Goal: Information Seeking & Learning: Check status

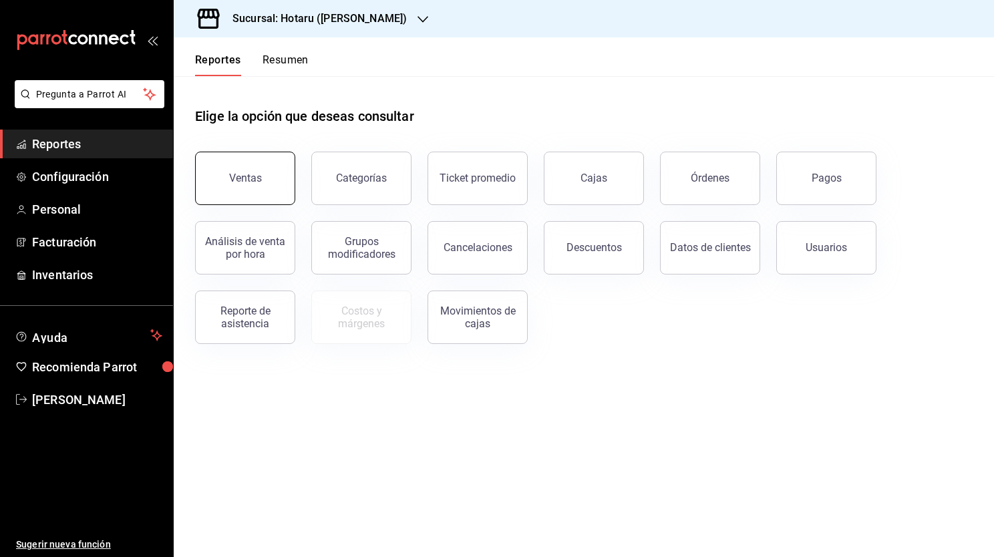
click at [260, 179] on button "Ventas" at bounding box center [245, 178] width 100 height 53
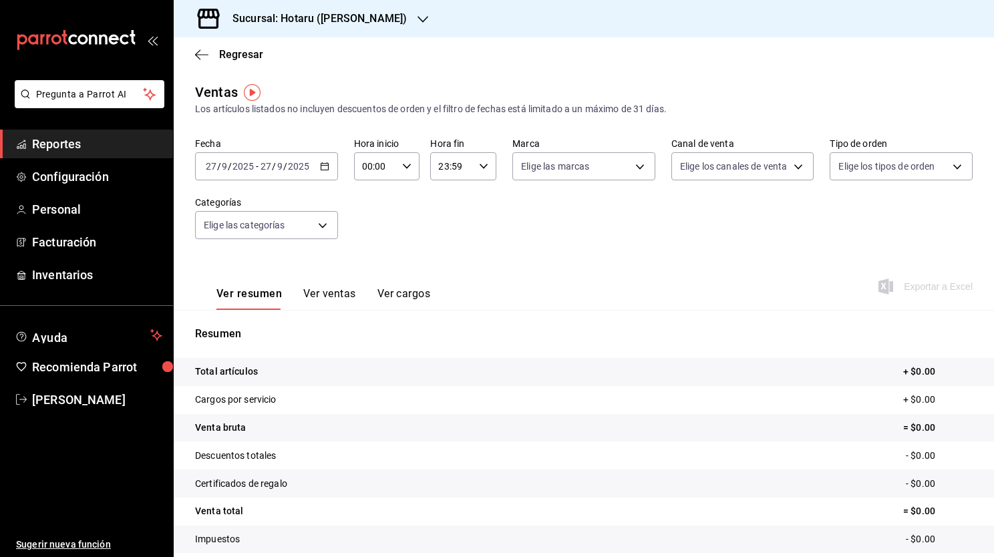
drag, startPoint x: 385, startPoint y: 205, endPoint x: 364, endPoint y: 199, distance: 21.6
click at [364, 199] on div "Fecha [DATE] [DATE] - [DATE] [DATE] Hora inicio 00:00 Hora inicio Hora fin 23:5…" at bounding box center [584, 197] width 778 height 118
click at [329, 174] on div "[DATE] [DATE] - [DATE] [DATE]" at bounding box center [266, 166] width 143 height 28
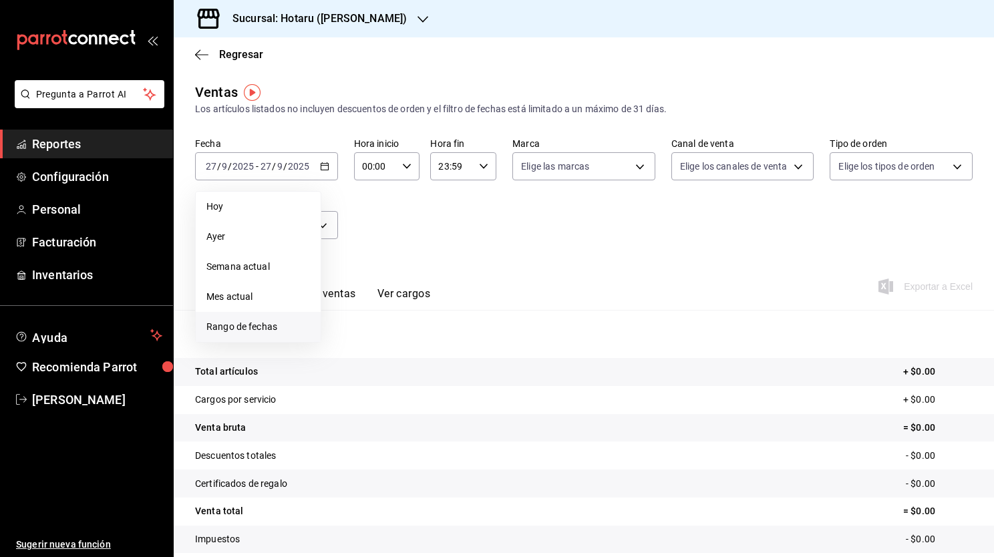
click at [259, 327] on span "Rango de fechas" at bounding box center [258, 327] width 104 height 14
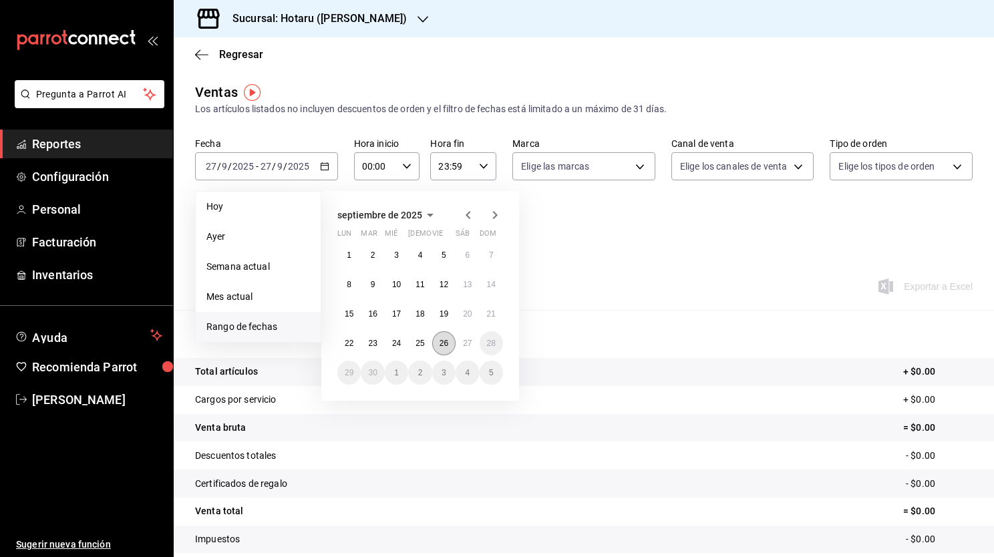
click at [438, 341] on button "26" at bounding box center [443, 343] width 23 height 24
click at [456, 341] on button "27" at bounding box center [467, 343] width 23 height 24
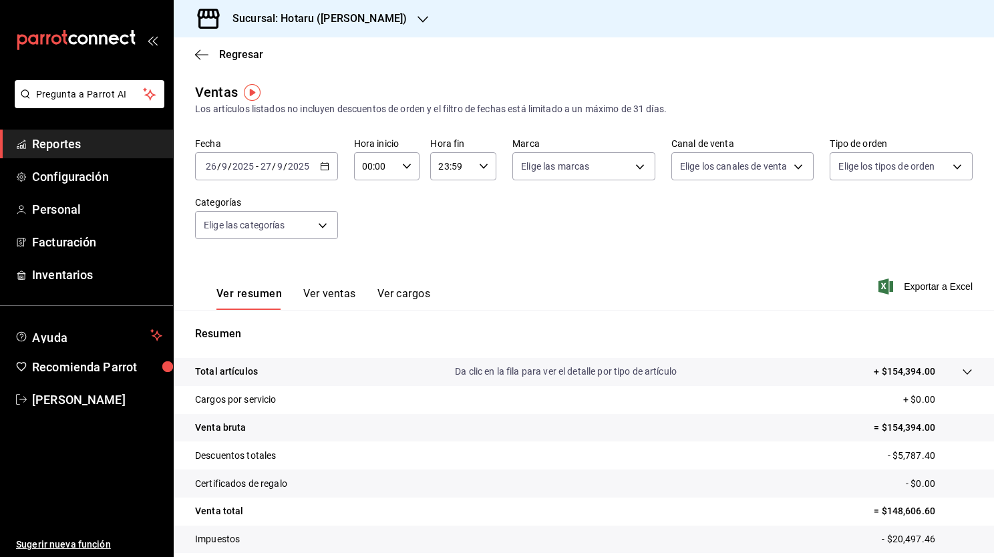
click at [402, 167] on icon "button" at bounding box center [406, 166] width 9 height 9
click at [371, 206] on button "00" at bounding box center [368, 200] width 27 height 27
click at [372, 230] on span "05" at bounding box center [368, 227] width 11 height 11
type input "05:00"
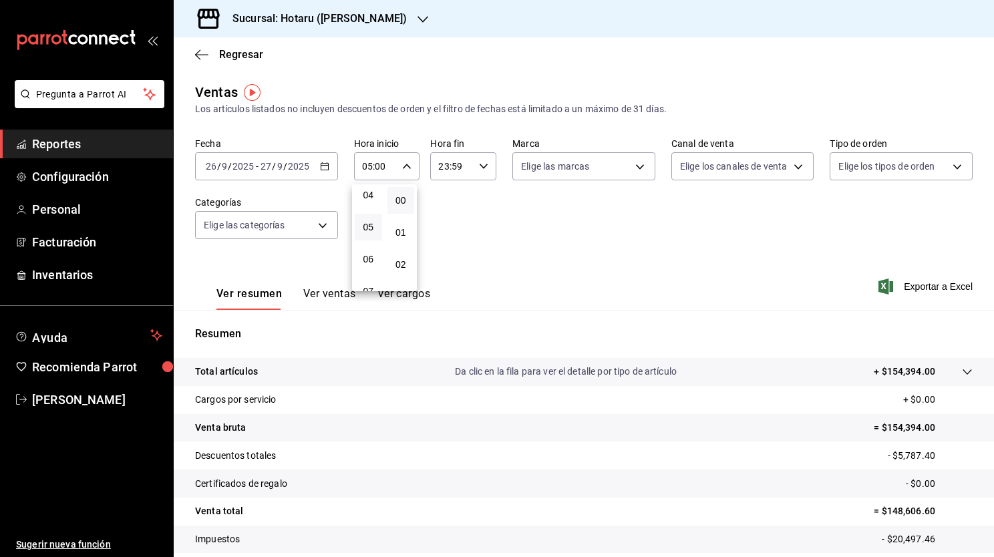
click at [564, 200] on div at bounding box center [497, 278] width 994 height 557
click at [616, 168] on body "Pregunta a Parrot AI Reportes Configuración Personal Facturación Inventarios Ay…" at bounding box center [497, 278] width 994 height 557
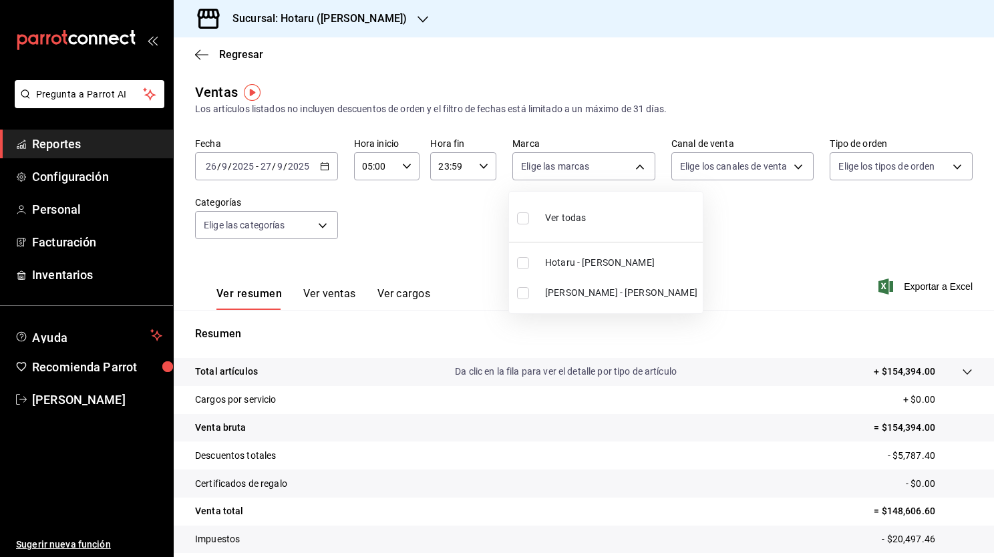
click at [355, 17] on div at bounding box center [497, 278] width 994 height 557
click at [417, 19] on icon "button" at bounding box center [422, 19] width 11 height 11
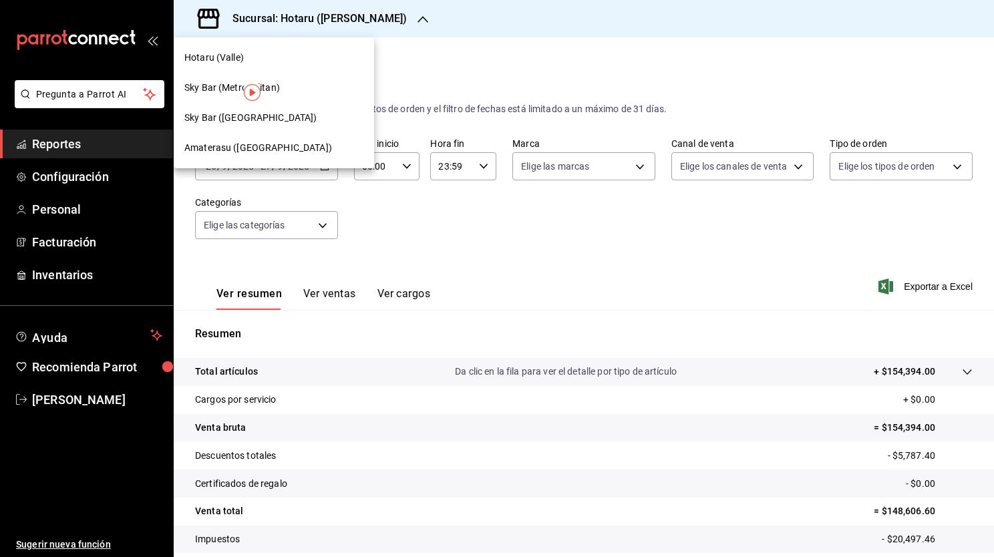
click at [273, 157] on div "Amaterasu (Metropolitan)" at bounding box center [274, 148] width 200 height 30
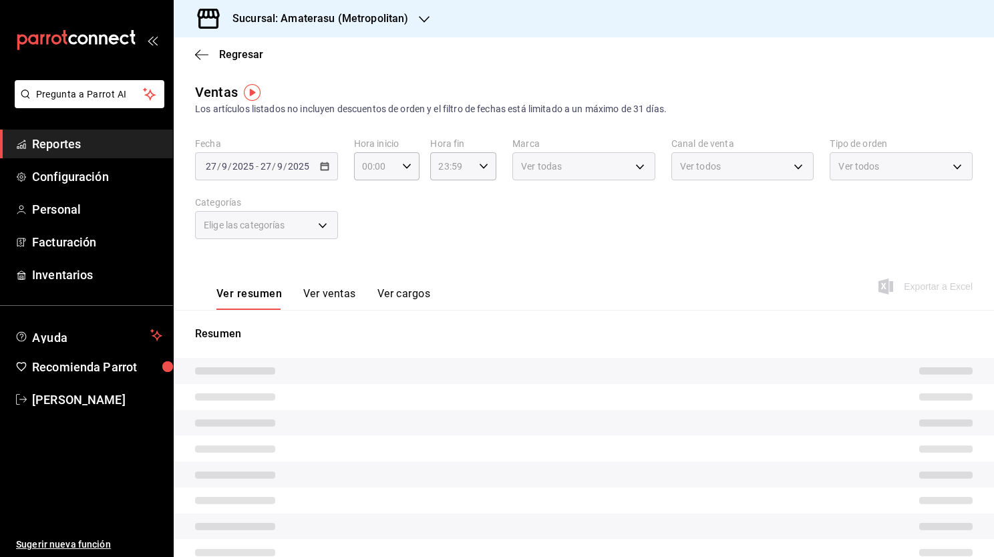
type input "05:00"
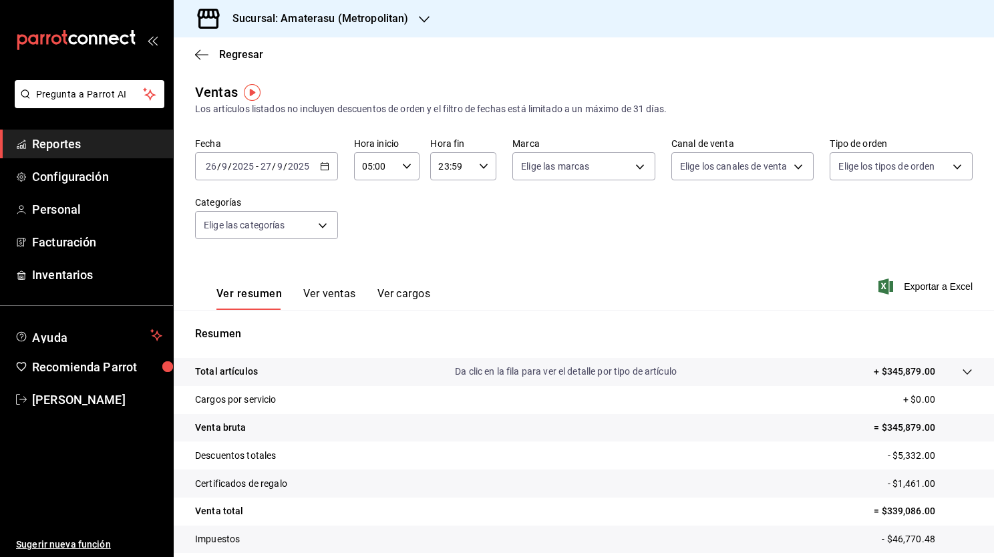
click at [320, 168] on icon "button" at bounding box center [324, 166] width 9 height 9
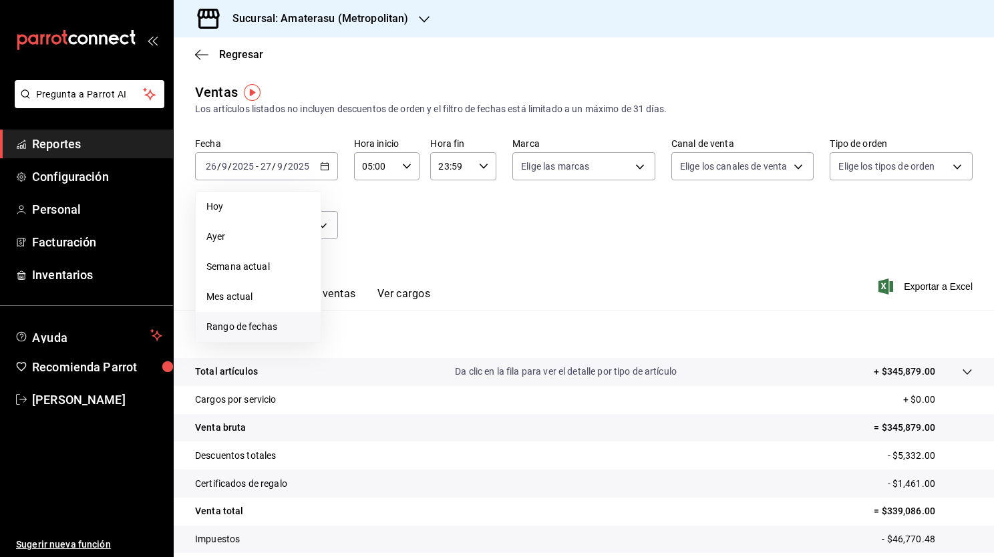
click at [254, 330] on span "Rango de fechas" at bounding box center [258, 327] width 104 height 14
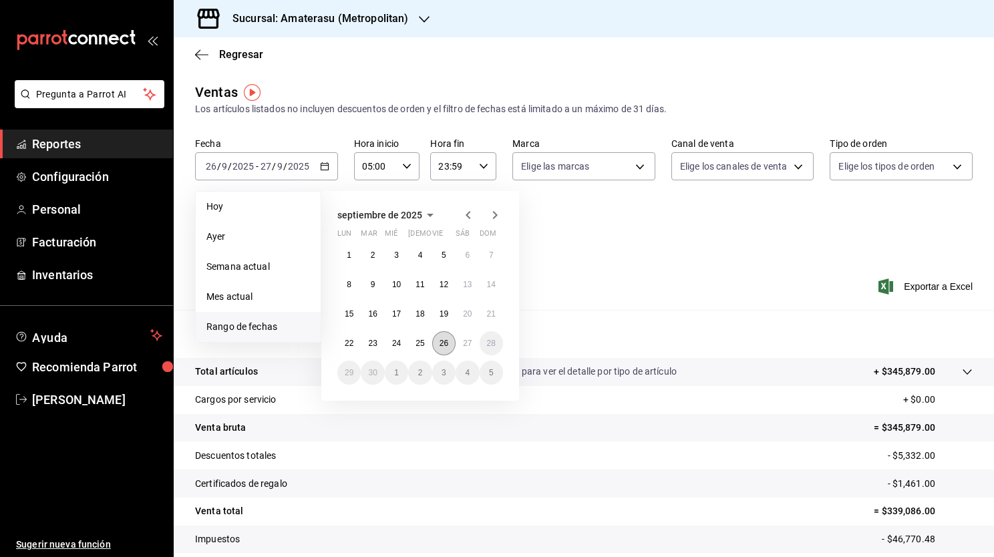
click at [444, 347] on button "26" at bounding box center [443, 343] width 23 height 24
click at [462, 349] on button "27" at bounding box center [467, 343] width 23 height 24
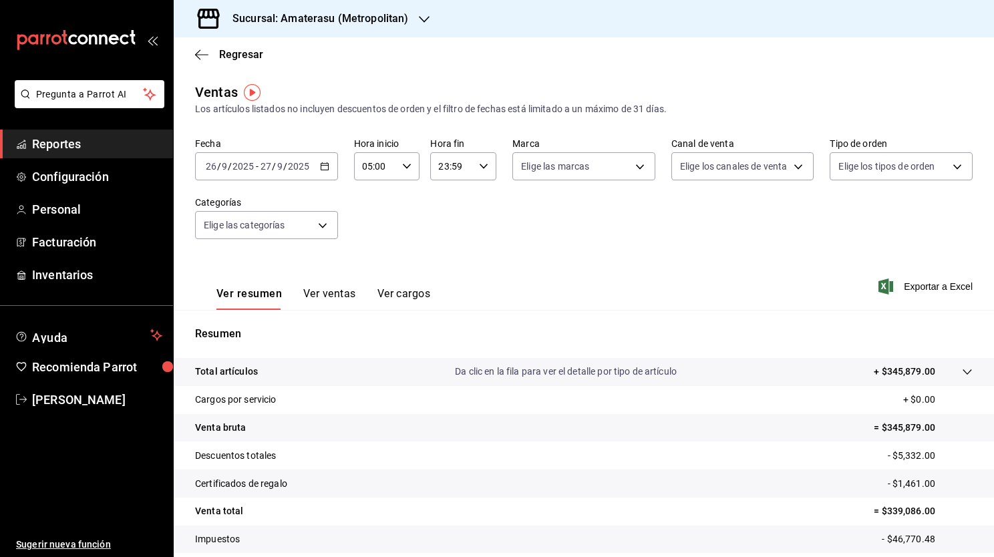
click at [321, 170] on \(Stroke\) "button" at bounding box center [325, 166] width 8 height 7
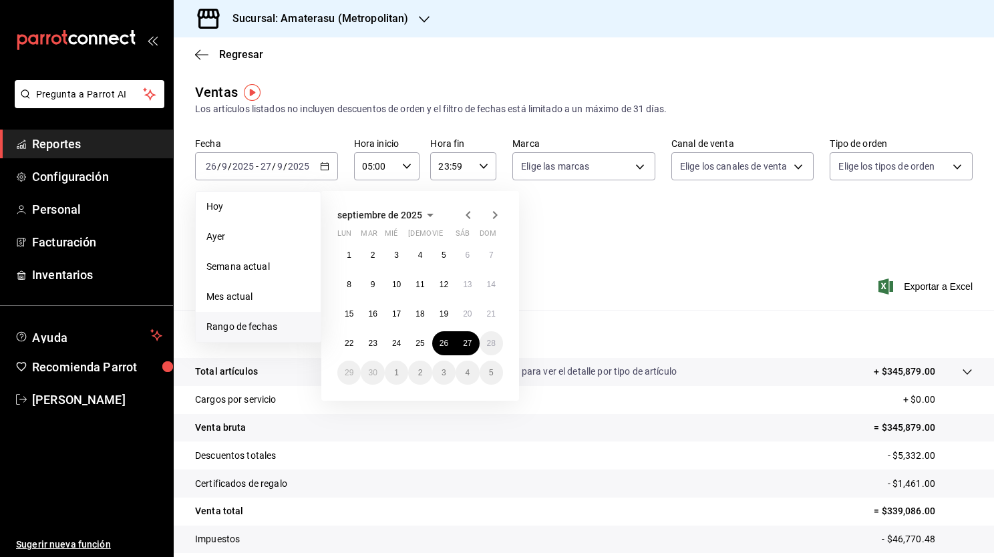
click at [605, 286] on div "Ver resumen Ver ventas Ver cargos Exportar a Excel" at bounding box center [584, 282] width 820 height 55
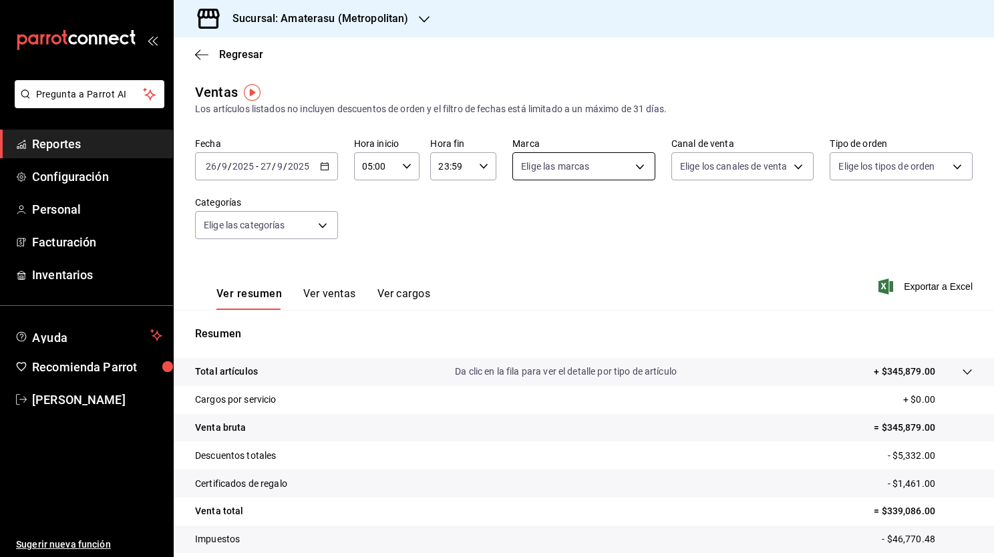
click at [611, 175] on body "Pregunta a Parrot AI Reportes Configuración Personal Facturación Inventarios Ay…" at bounding box center [497, 278] width 994 height 557
click at [521, 295] on input "checkbox" at bounding box center [523, 293] width 12 height 12
checkbox input "true"
type input "f3afaab8-8c3d-4e49-a299-af9bdf6027b2"
click at [771, 228] on div at bounding box center [497, 278] width 994 height 557
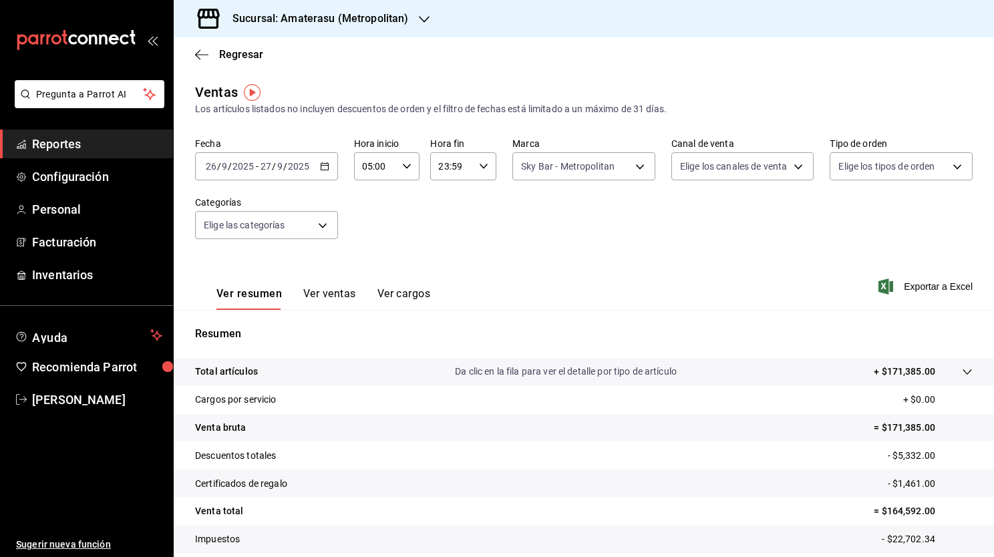
click at [771, 228] on div at bounding box center [497, 278] width 994 height 557
drag, startPoint x: 771, startPoint y: 228, endPoint x: 692, endPoint y: 216, distance: 80.5
click at [692, 216] on div "Fecha 2025-09-26 26 / 9 / 2025 - 2025-09-27 27 / 9 / 2025 Hora inicio 05:00 Hor…" at bounding box center [584, 197] width 778 height 118
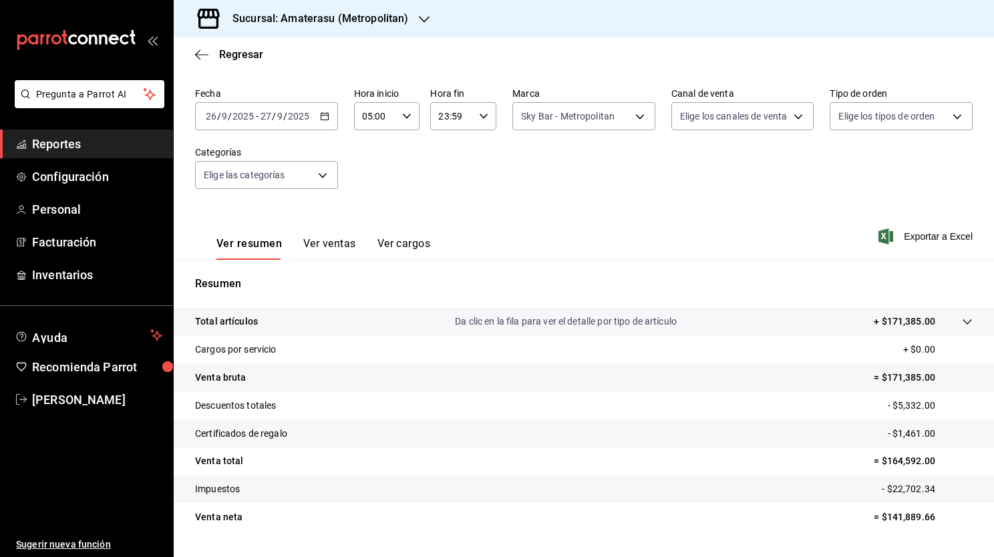
scroll to position [80, 0]
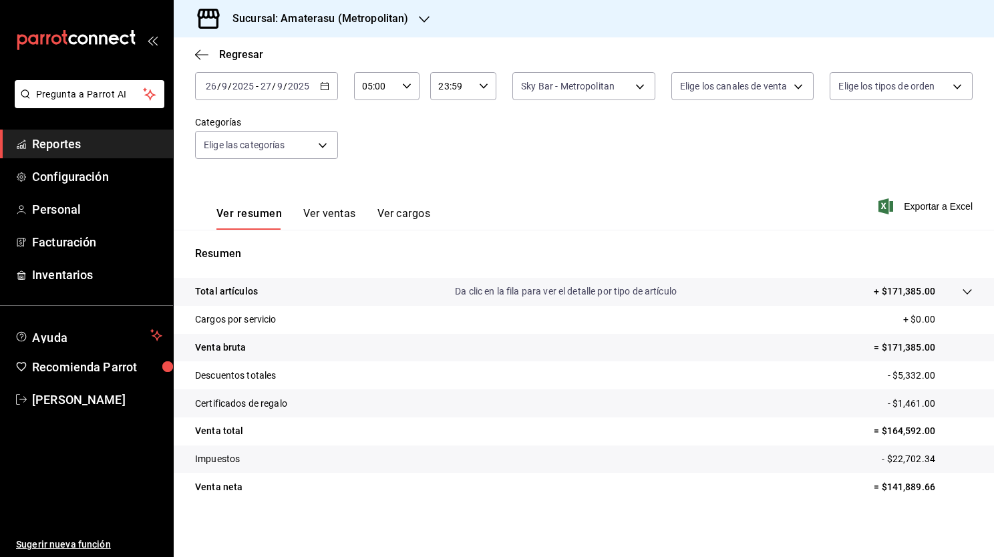
click at [962, 292] on icon at bounding box center [967, 292] width 11 height 11
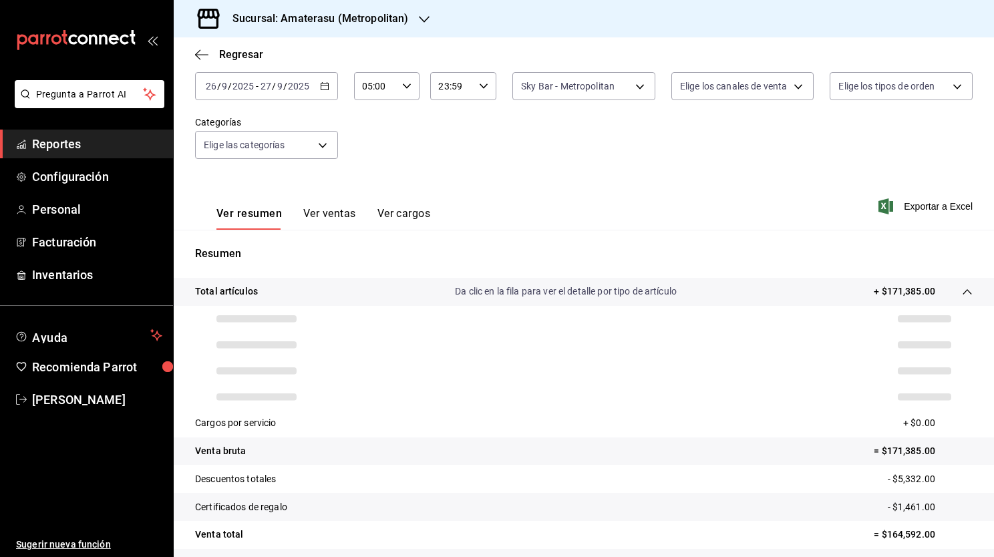
click at [962, 292] on icon at bounding box center [967, 292] width 11 height 11
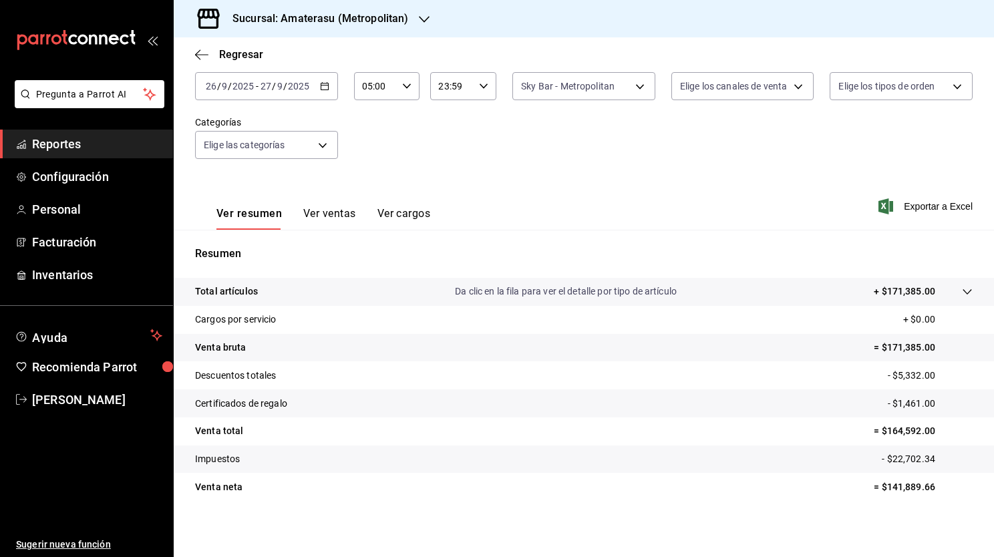
click at [427, 25] on div "Sucursal: Amaterasu (Metropolitan)" at bounding box center [309, 18] width 250 height 37
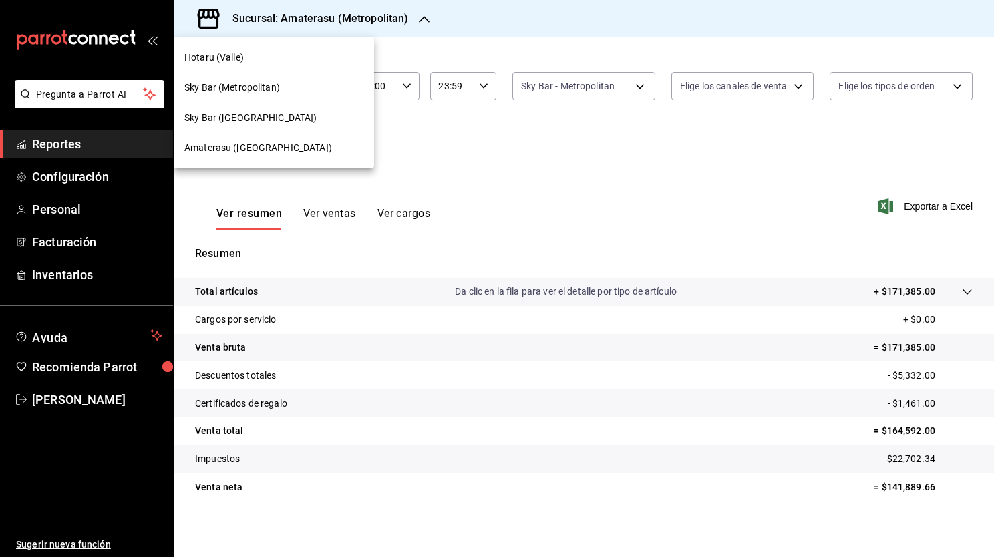
click at [567, 110] on div at bounding box center [497, 278] width 994 height 557
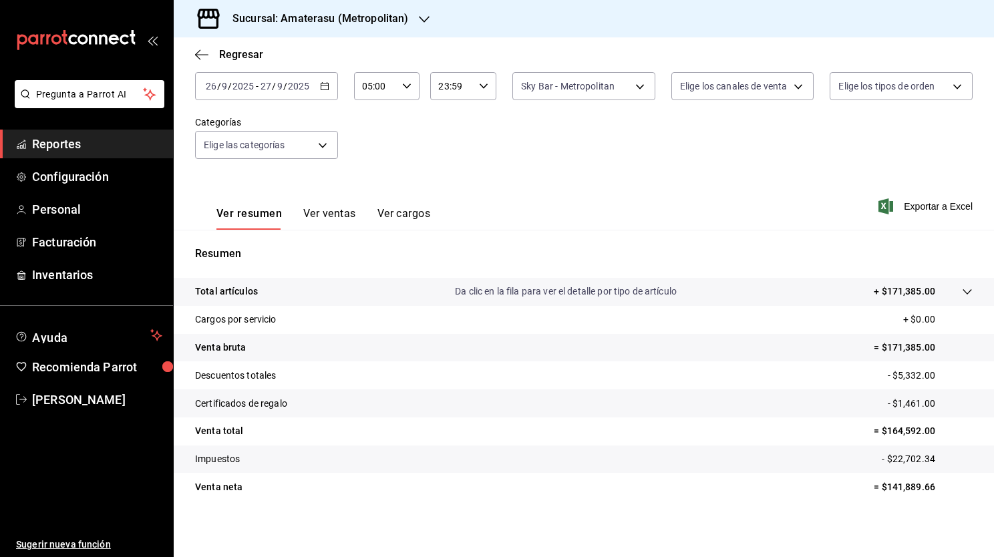
click at [619, 102] on div "Fecha 2025-09-26 26 / 9 / 2025 - 2025-09-27 27 / 9 / 2025 Hora inicio 05:00 Hor…" at bounding box center [584, 116] width 778 height 118
click at [625, 84] on body "Pregunta a Parrot AI Reportes Configuración Personal Facturación Inventarios Ay…" at bounding box center [497, 278] width 994 height 557
click at [387, 170] on div at bounding box center [497, 278] width 994 height 557
click at [962, 291] on icon at bounding box center [967, 292] width 11 height 11
